Goal: Task Accomplishment & Management: Complete application form

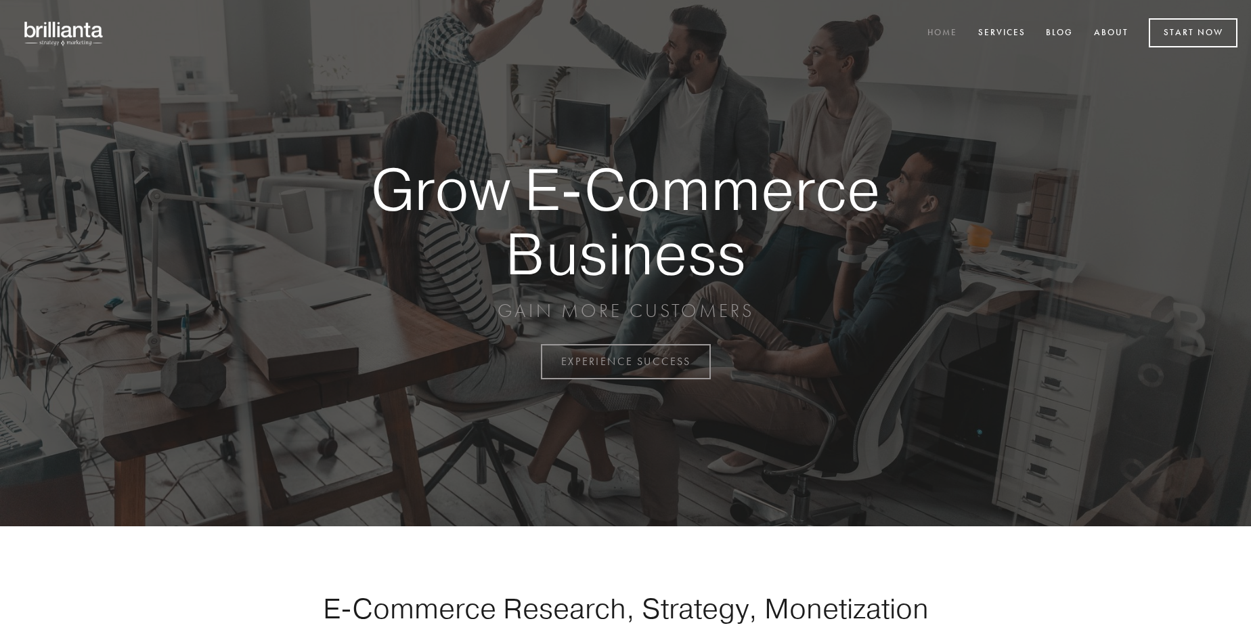
scroll to position [3549, 0]
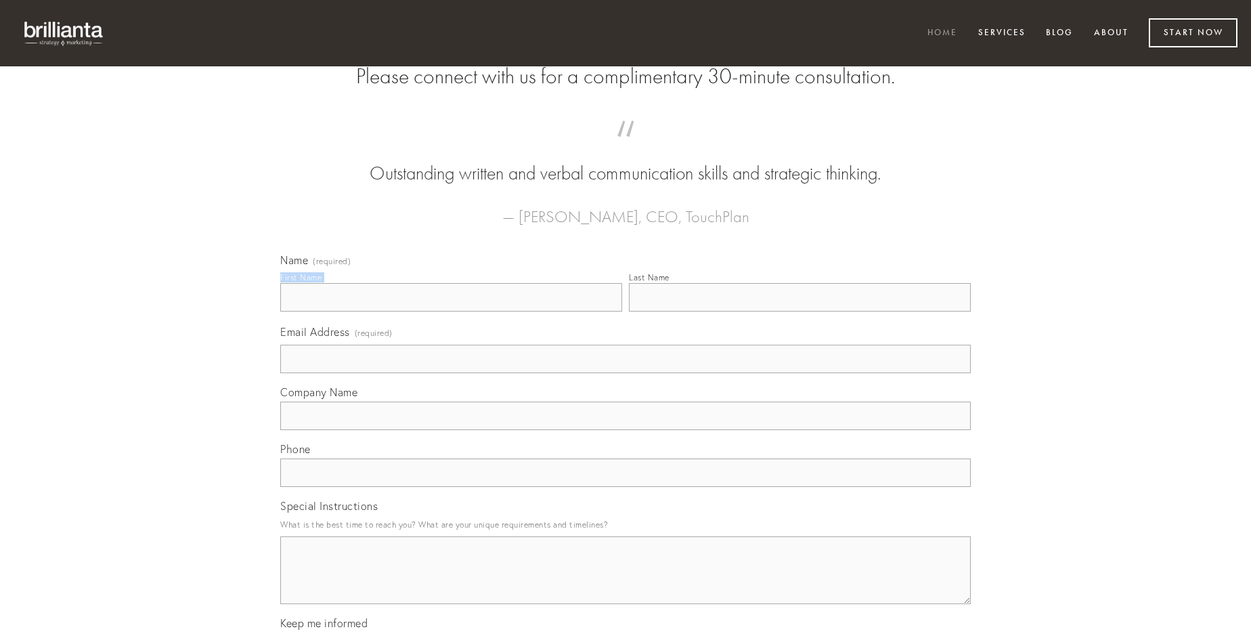
type input "[PERSON_NAME]"
click at [800, 311] on input "Last Name" at bounding box center [800, 297] width 342 height 28
type input "[PERSON_NAME]"
click at [626, 373] on input "Email Address (required)" at bounding box center [625, 359] width 691 height 28
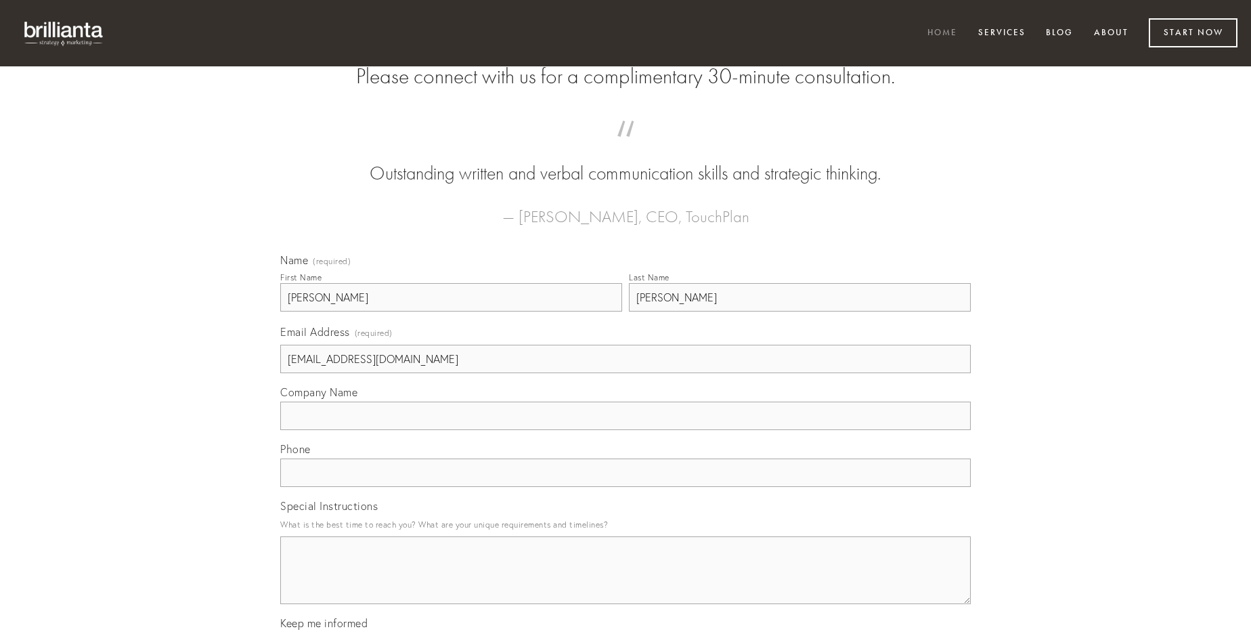
type input "[EMAIL_ADDRESS][DOMAIN_NAME]"
click at [626, 430] on input "Company Name" at bounding box center [625, 415] width 691 height 28
type input "usus"
click at [626, 487] on input "text" at bounding box center [625, 472] width 691 height 28
click at [626, 582] on textarea "Special Instructions" at bounding box center [625, 570] width 691 height 68
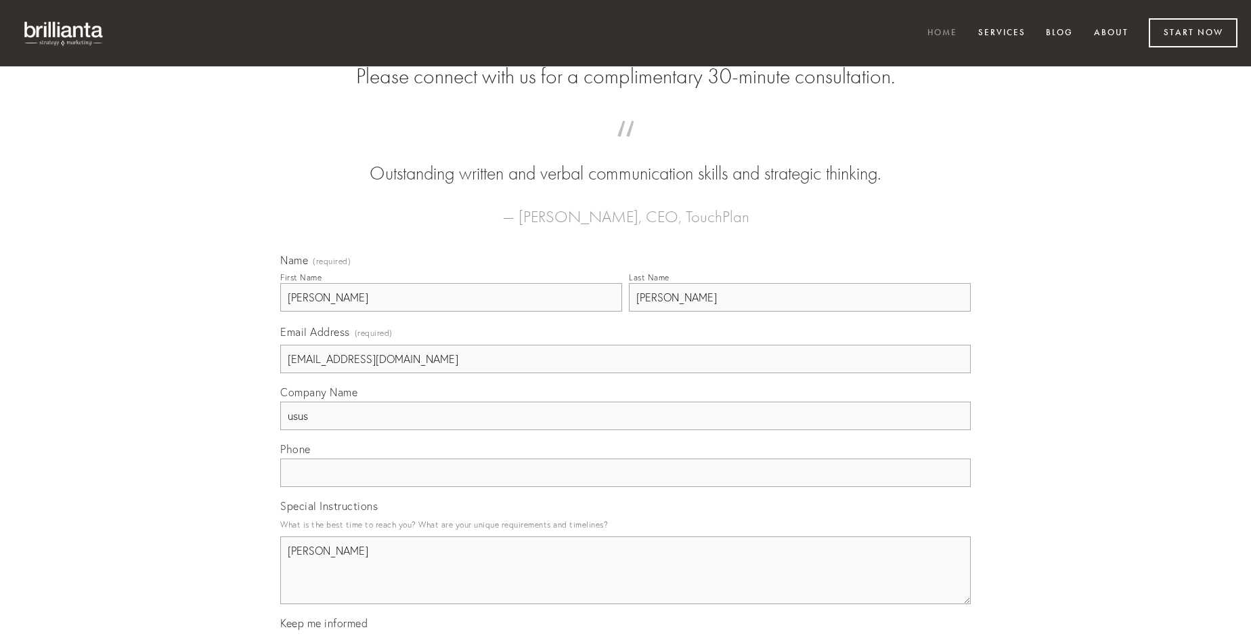
type textarea "[PERSON_NAME]"
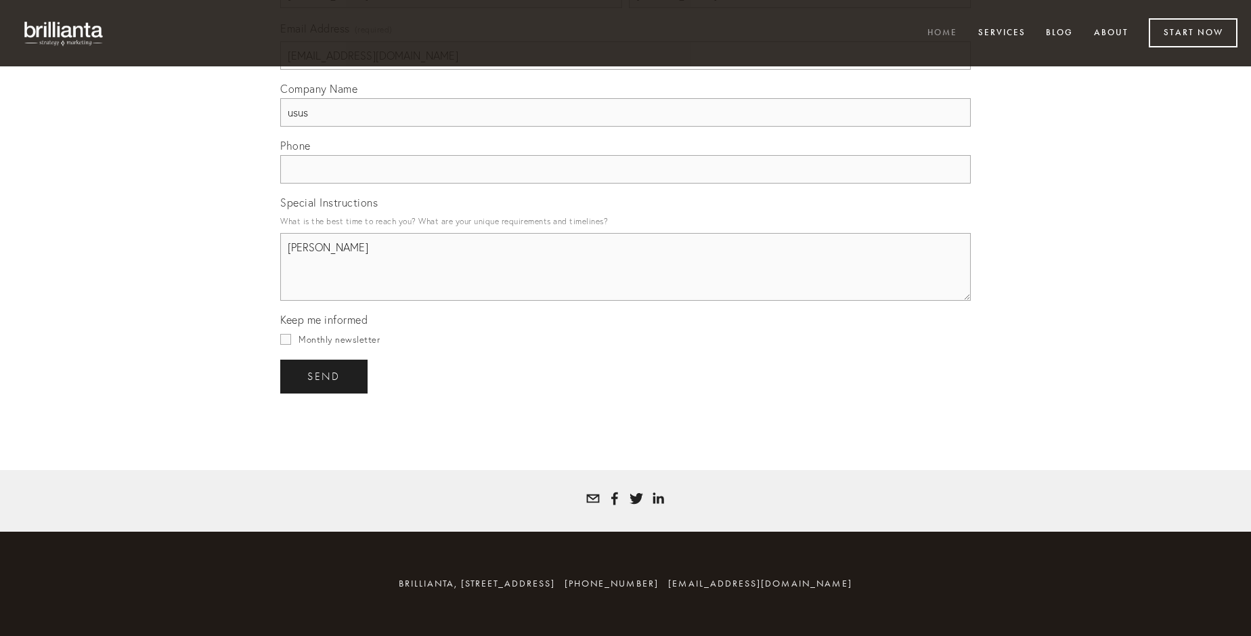
click at [325, 376] on span "send" at bounding box center [323, 376] width 33 height 12
